Goal: Transaction & Acquisition: Purchase product/service

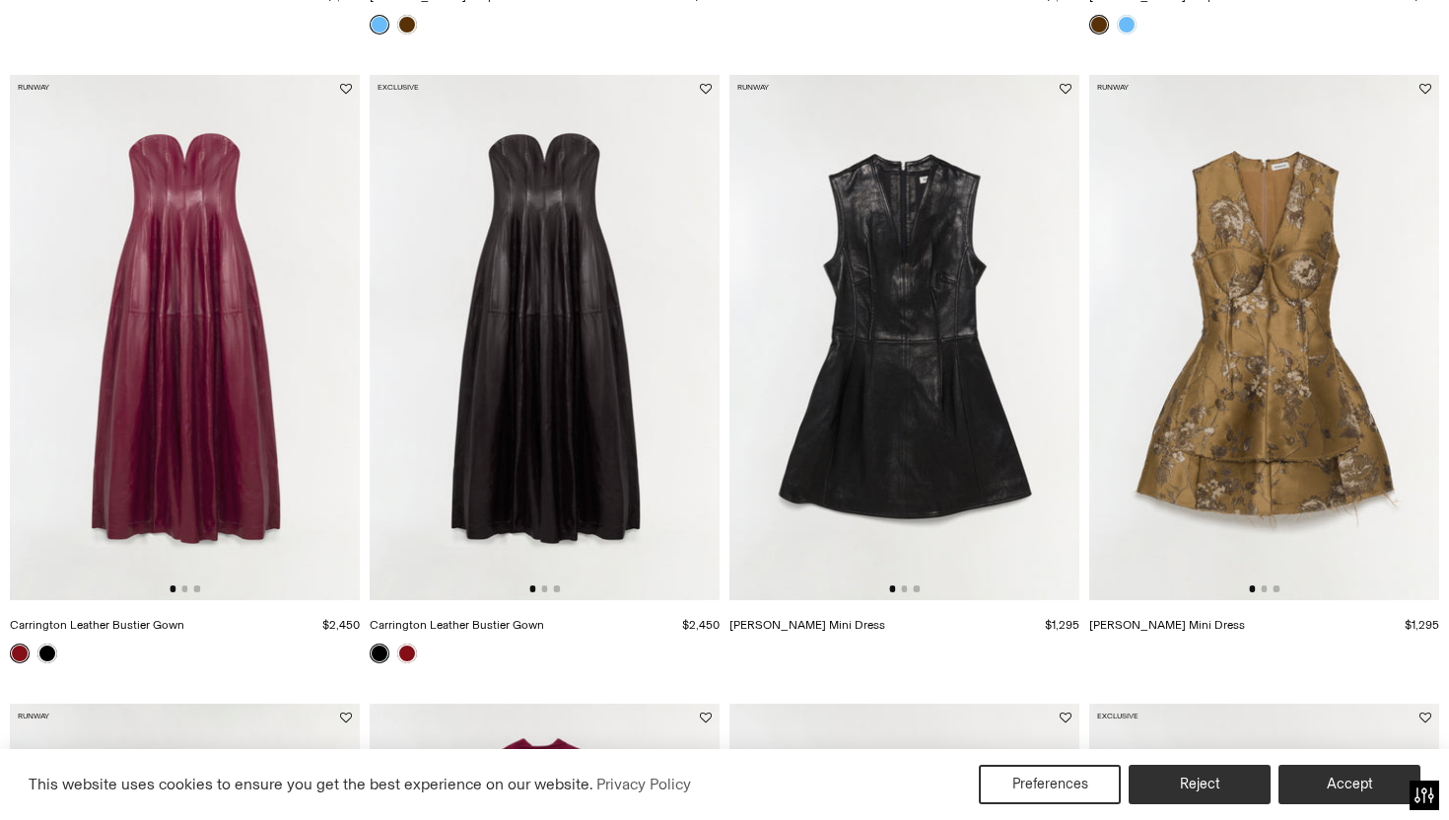
scroll to position [838, 0]
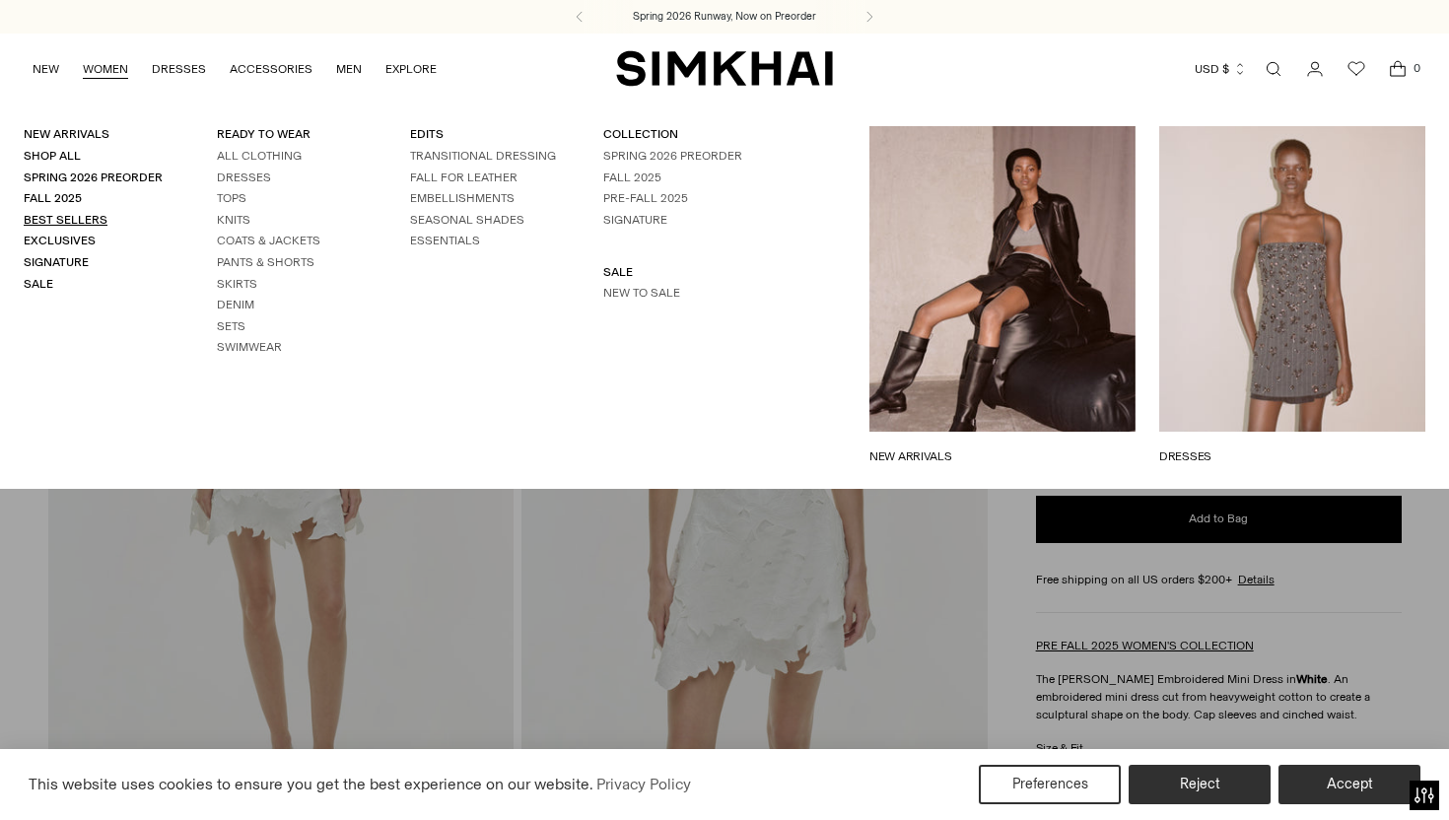
click at [79, 219] on link "Best Sellers" at bounding box center [66, 220] width 84 height 14
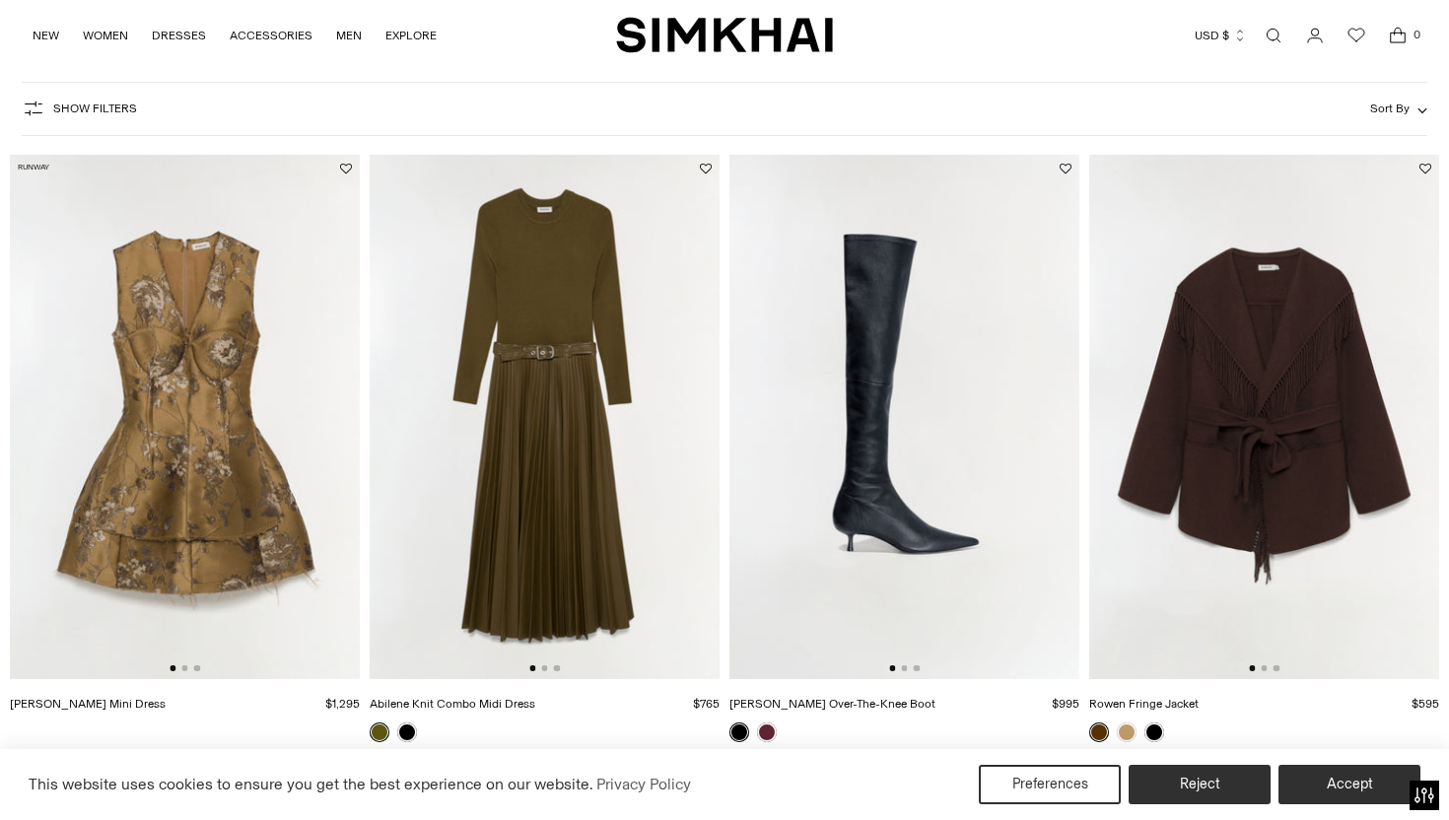
scroll to position [127, 0]
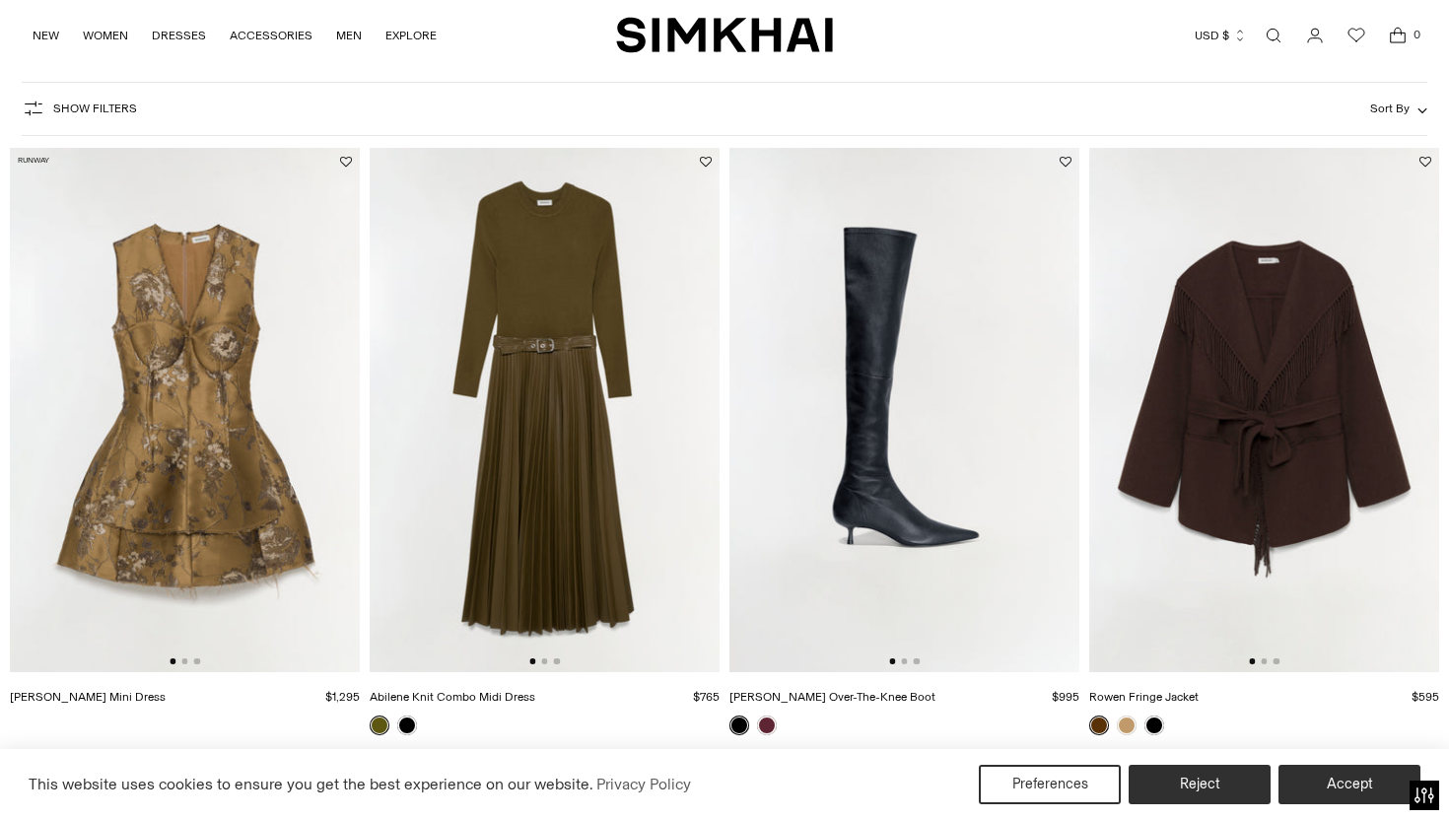
click at [547, 659] on div at bounding box center [544, 662] width 31 height 6
click at [544, 662] on button "Go to slide 2" at bounding box center [544, 662] width 6 height 6
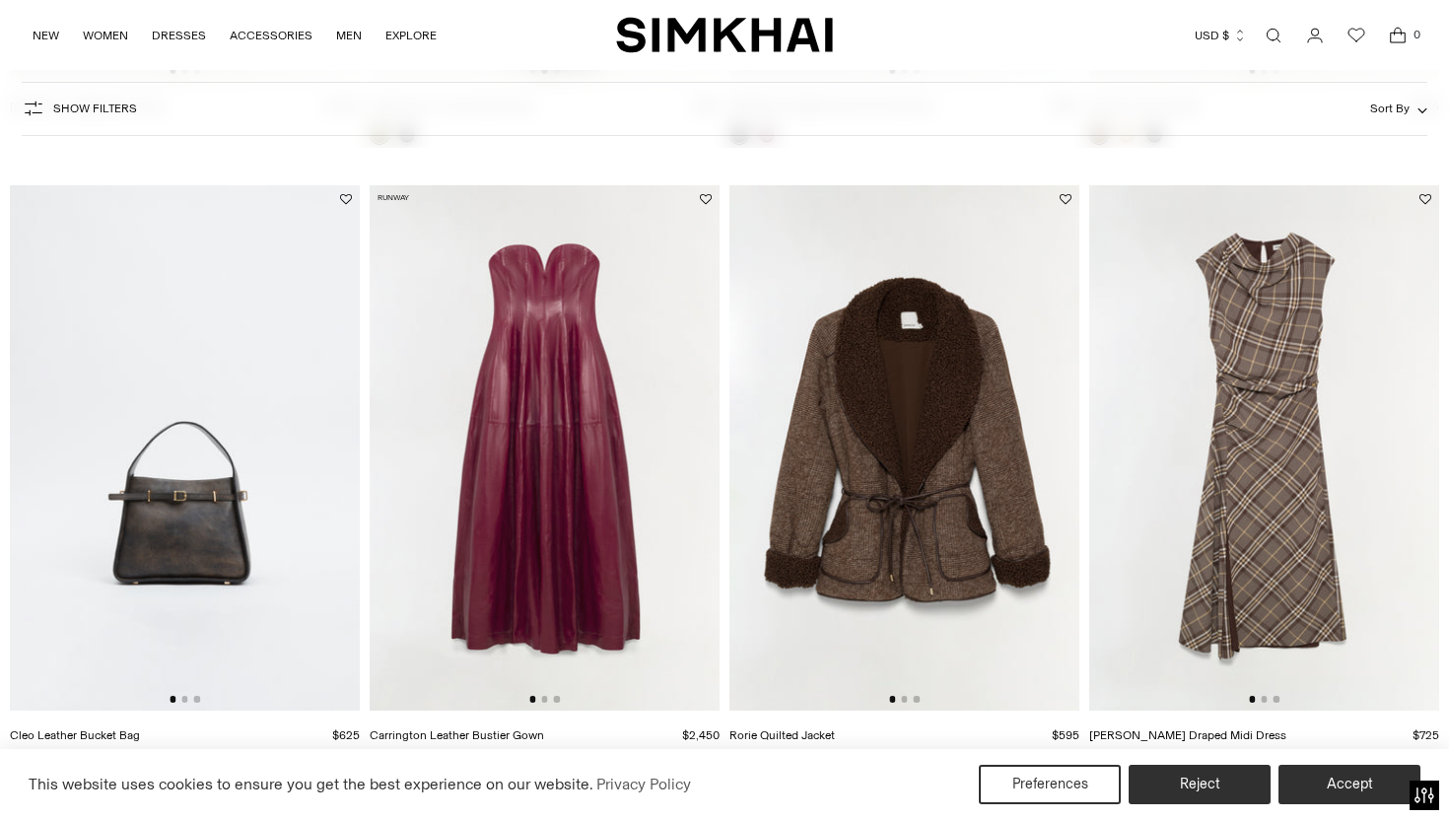
scroll to position [738, 0]
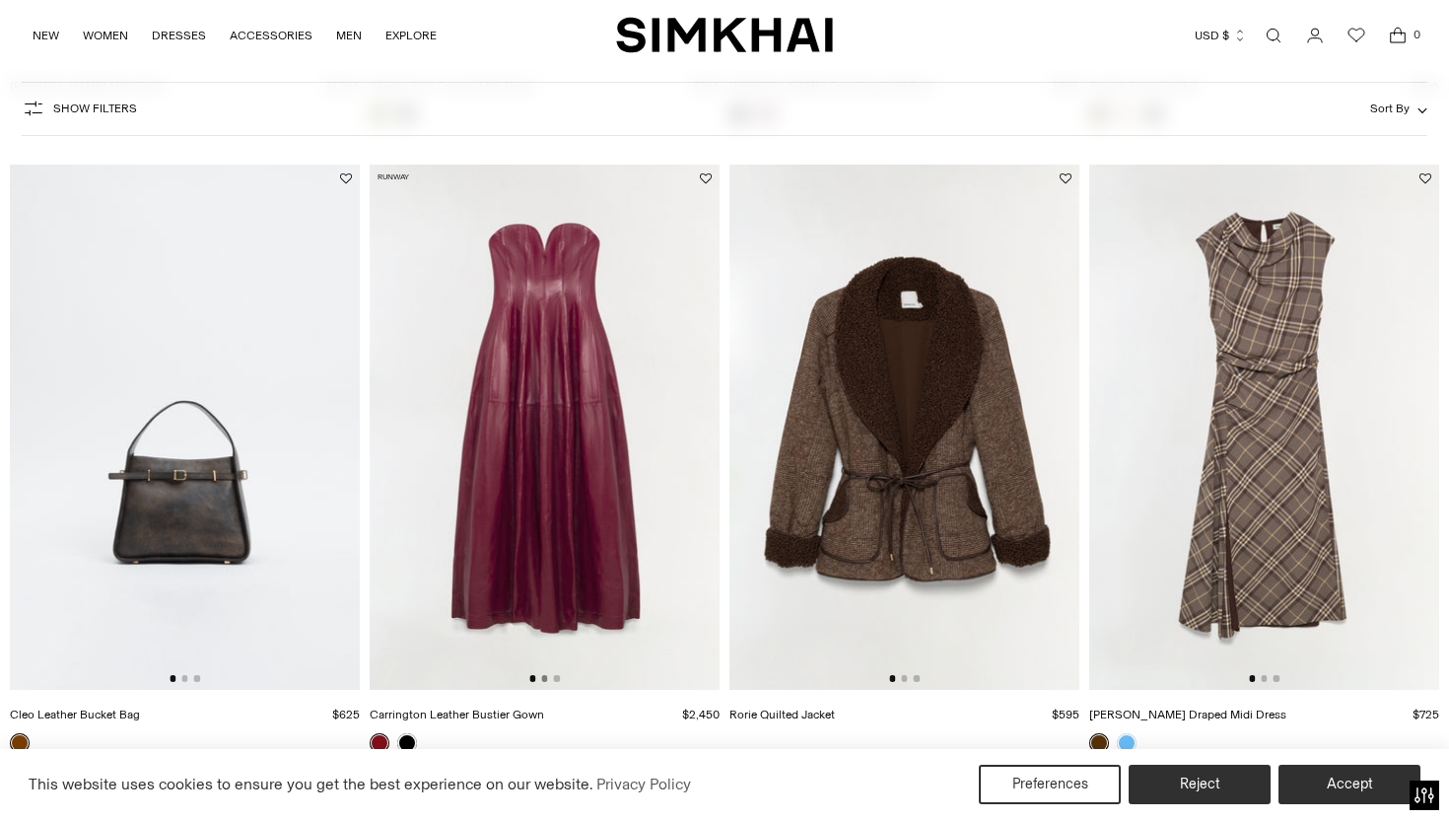
click at [544, 678] on button "Go to slide 2" at bounding box center [544, 678] width 6 height 6
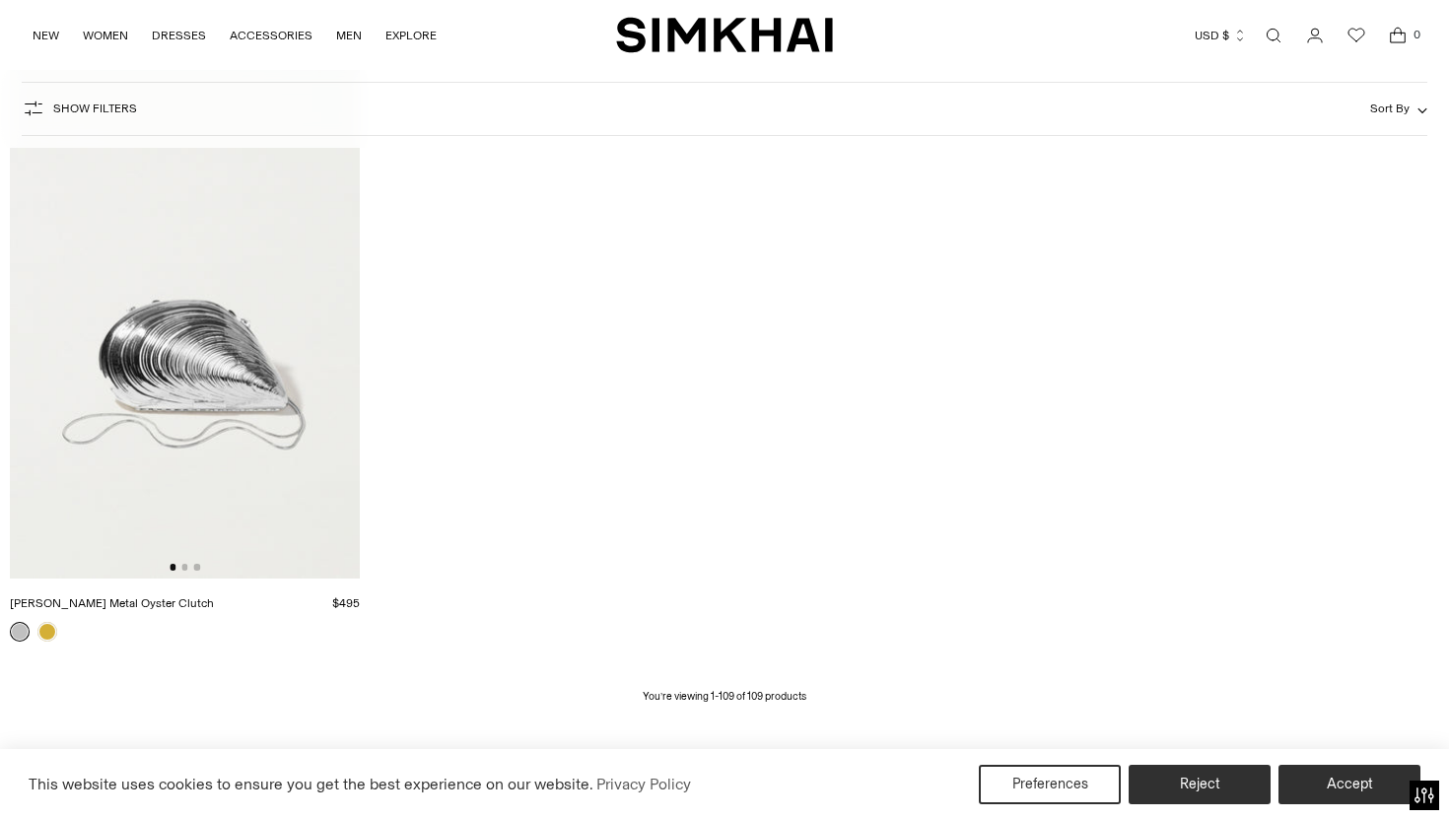
scroll to position [16785, 0]
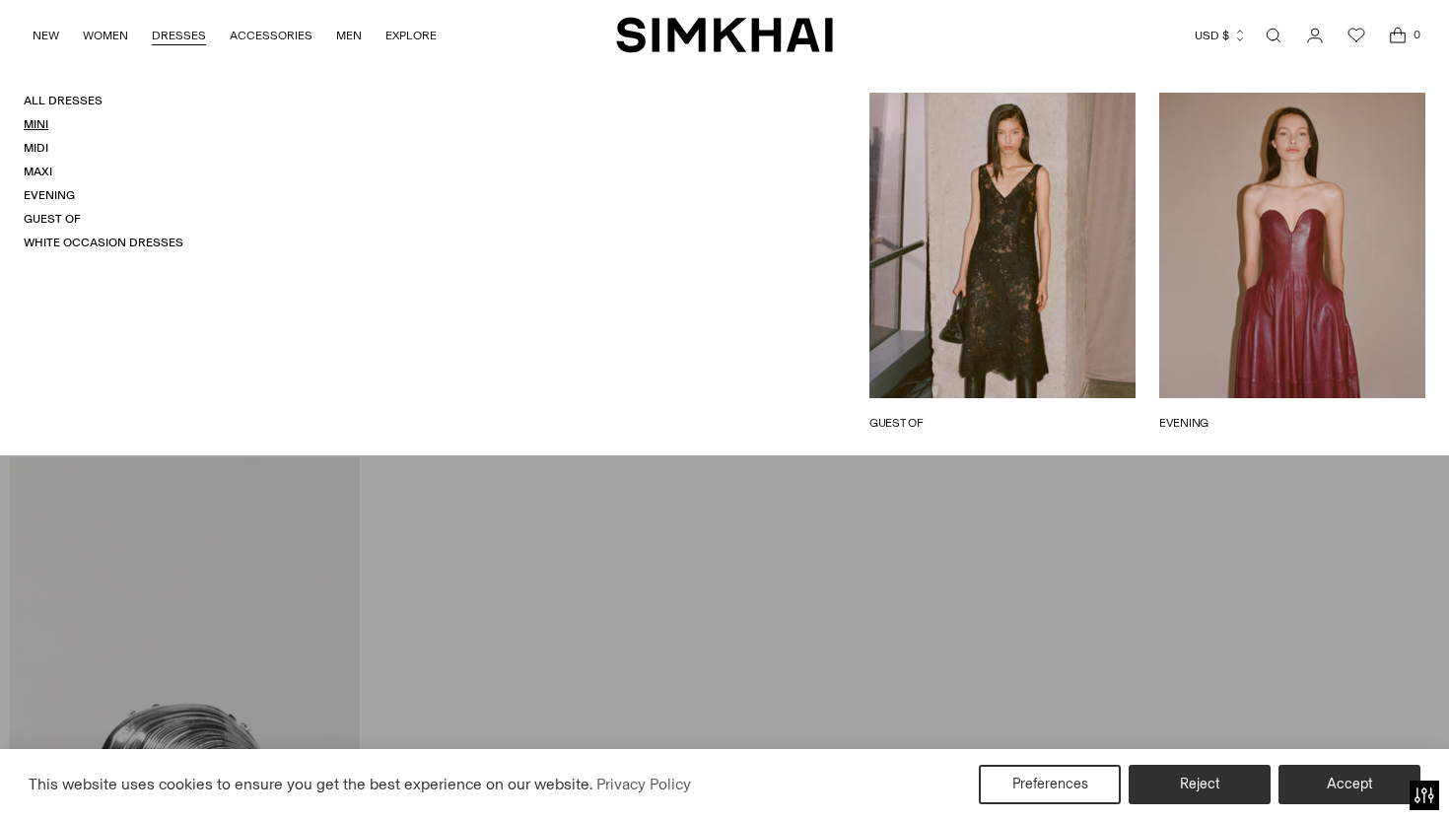
click at [41, 123] on link "Mini" at bounding box center [36, 124] width 25 height 14
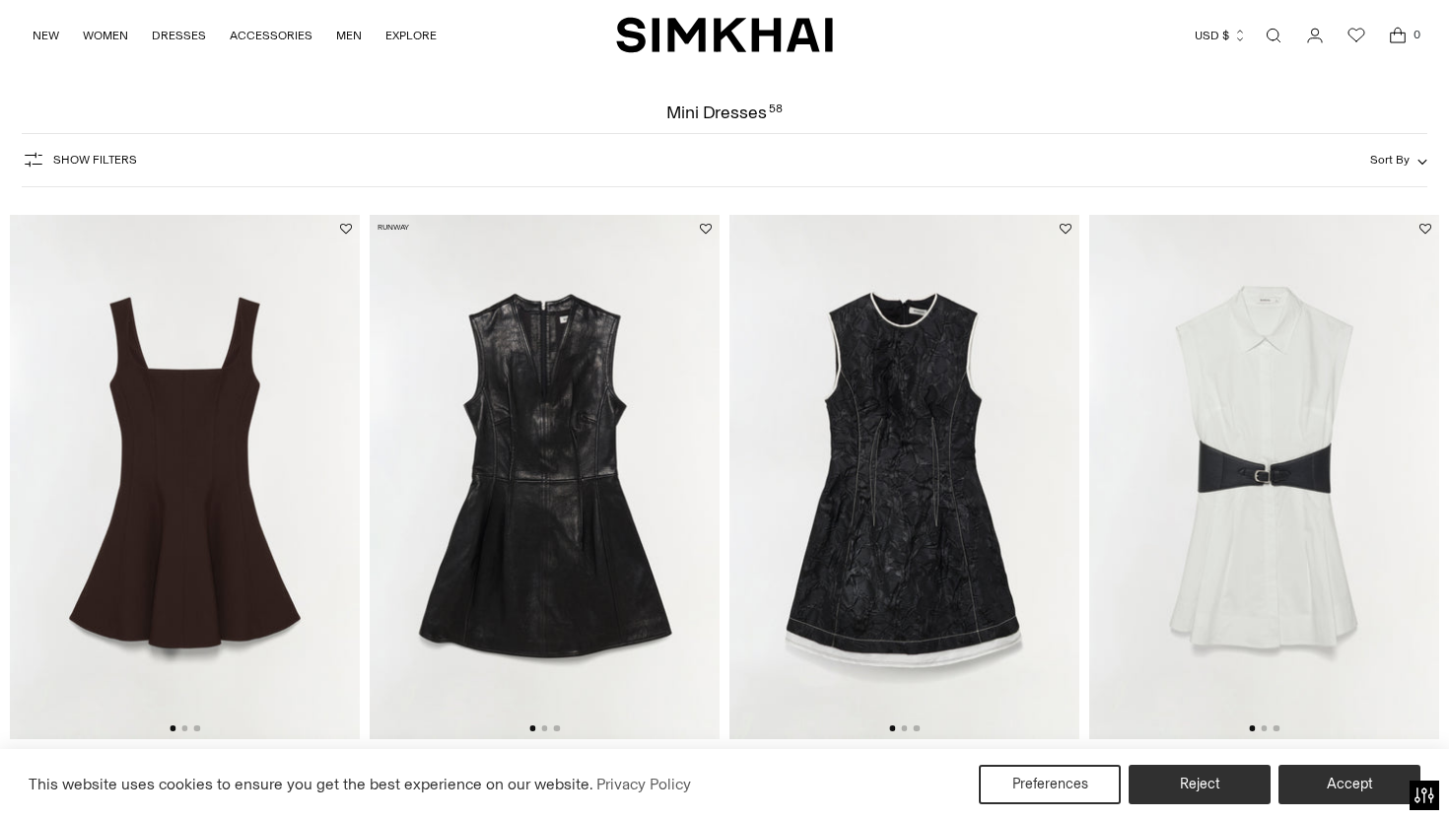
scroll to position [39, 0]
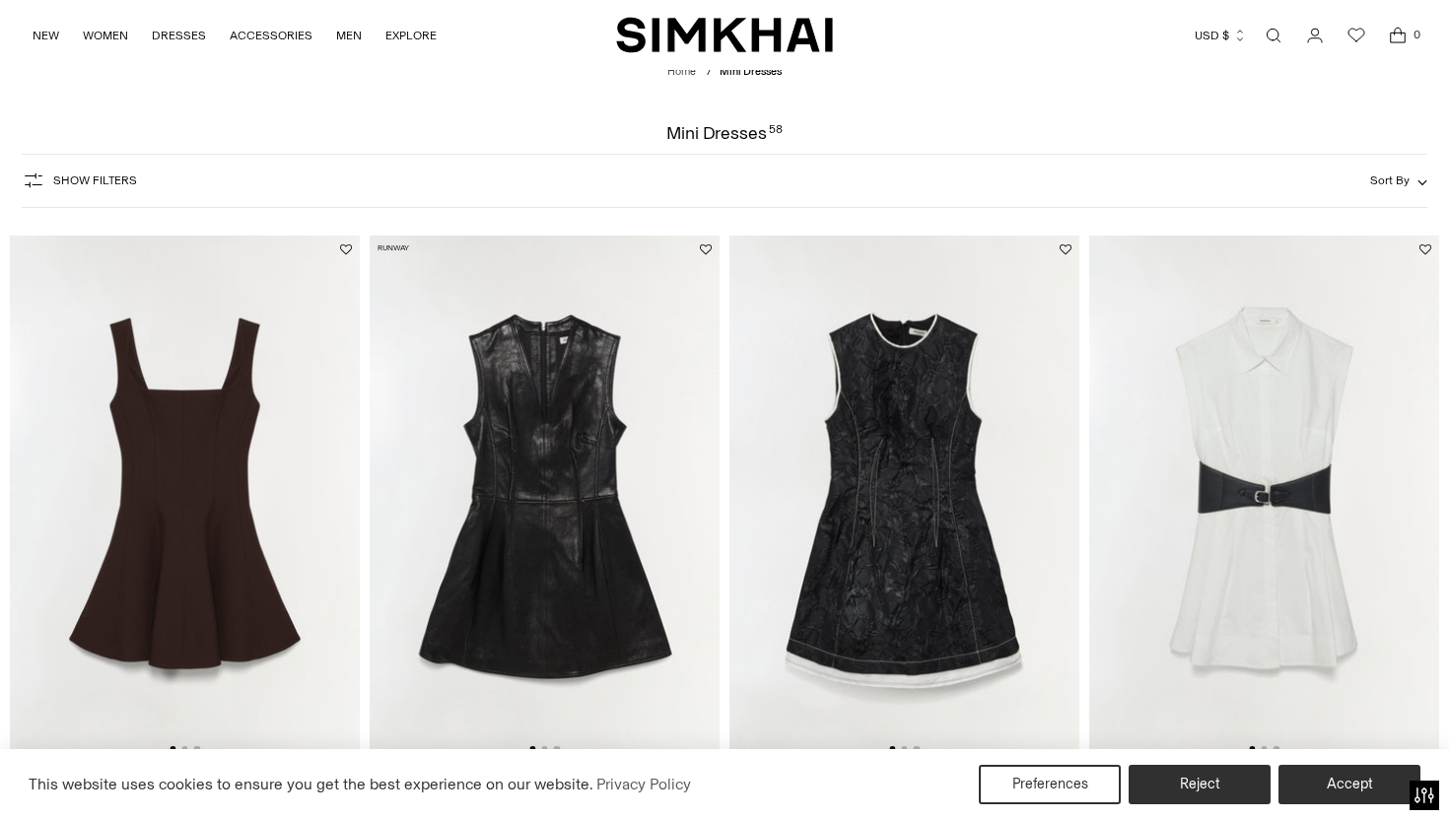
click at [106, 182] on span "Show Filters" at bounding box center [95, 180] width 84 height 14
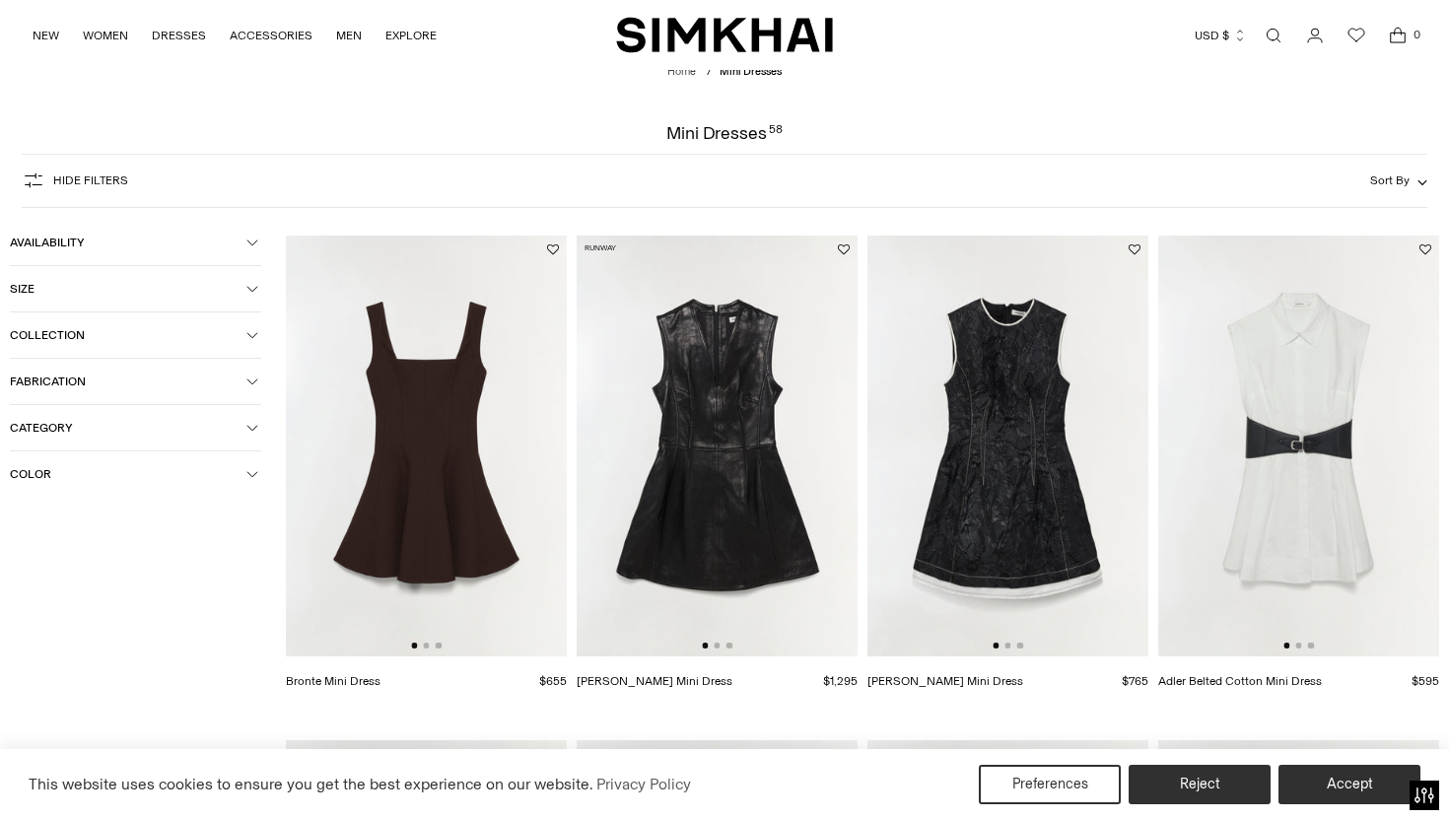
click at [53, 485] on button "Color" at bounding box center [135, 473] width 251 height 45
click at [26, 626] on div at bounding box center [23, 626] width 26 height 26
